Goal: Check status

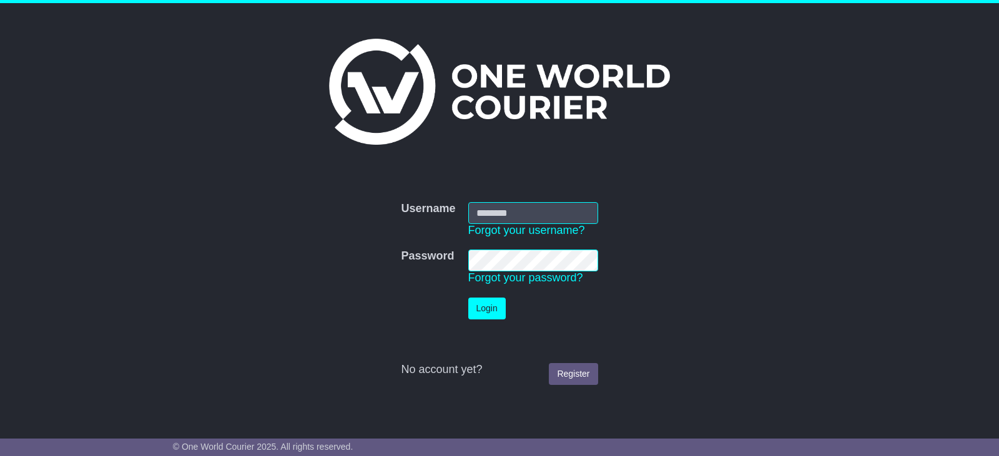
type input "**********"
click at [485, 307] on button "Login" at bounding box center [486, 309] width 37 height 22
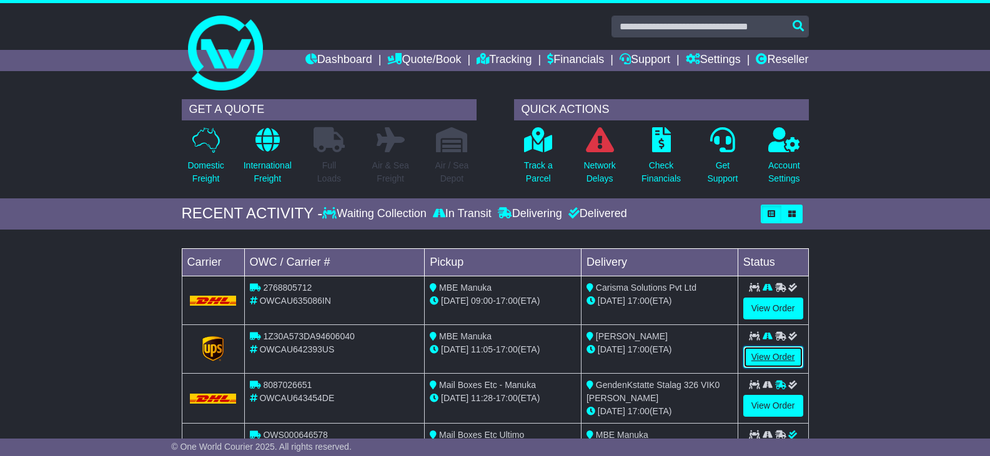
click at [762, 356] on link "View Order" at bounding box center [773, 358] width 60 height 22
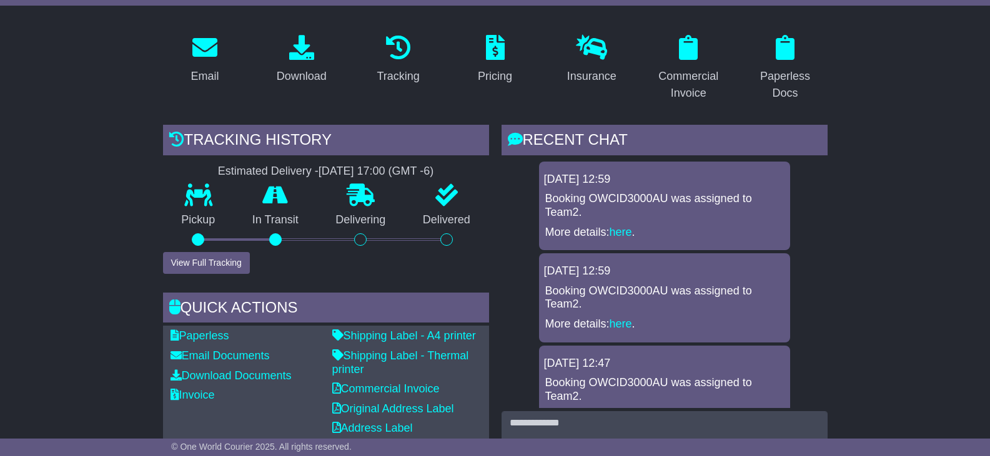
scroll to position [228, 0]
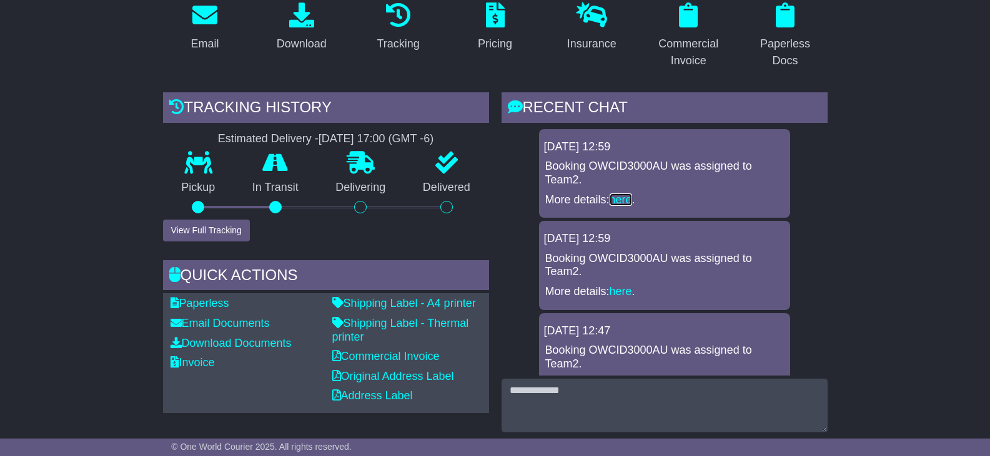
click at [626, 199] on link "here" at bounding box center [620, 200] width 22 height 12
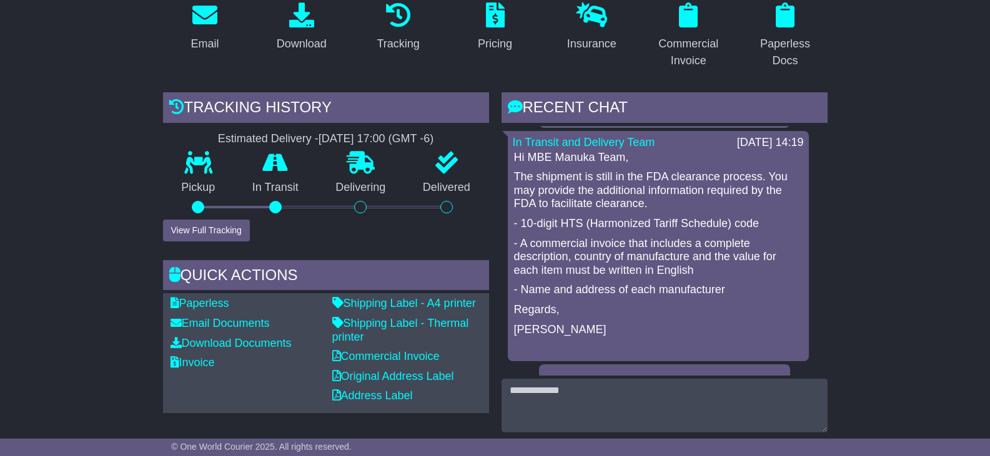
scroll to position [912, 0]
